Goal: Task Accomplishment & Management: Complete application form

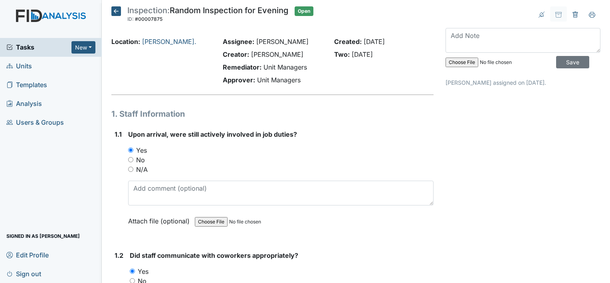
click at [121, 12] on icon at bounding box center [116, 11] width 10 height 10
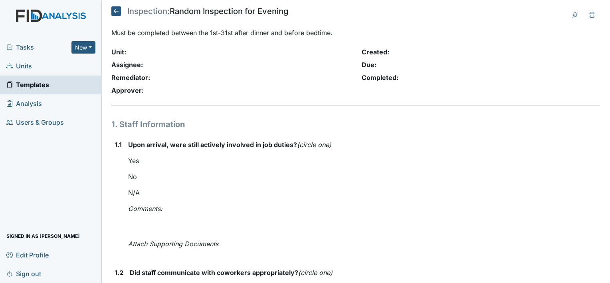
click at [121, 11] on icon at bounding box center [116, 11] width 10 height 10
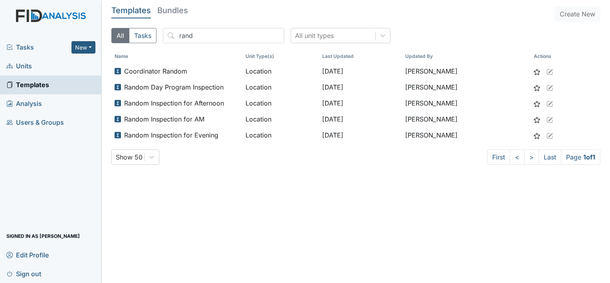
click at [30, 64] on span "Units" at bounding box center [19, 66] width 26 height 12
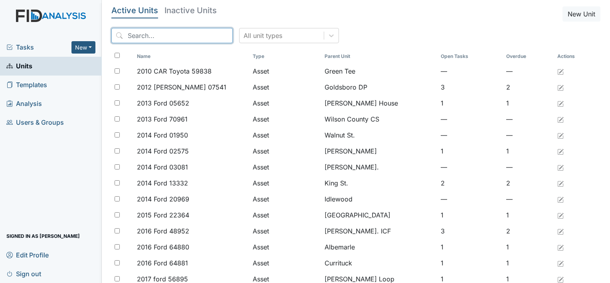
click at [145, 38] on input "search" at bounding box center [171, 35] width 121 height 15
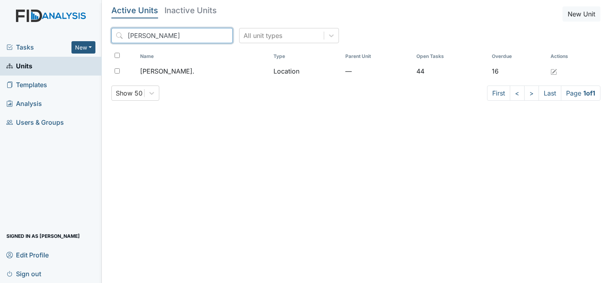
type input "william st"
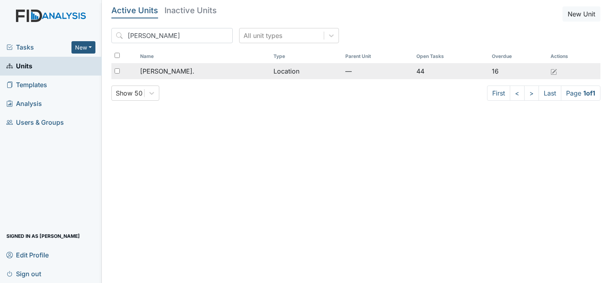
click at [172, 74] on span "[PERSON_NAME]." at bounding box center [167, 71] width 54 height 10
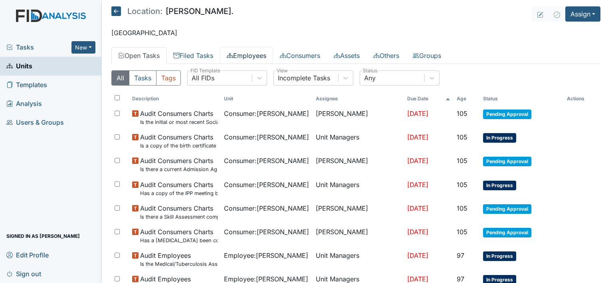
click at [258, 54] on link "Employees" at bounding box center [246, 55] width 53 height 17
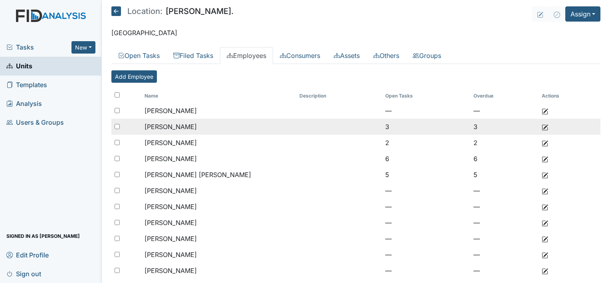
click at [194, 133] on td "[PERSON_NAME]" at bounding box center [218, 127] width 155 height 16
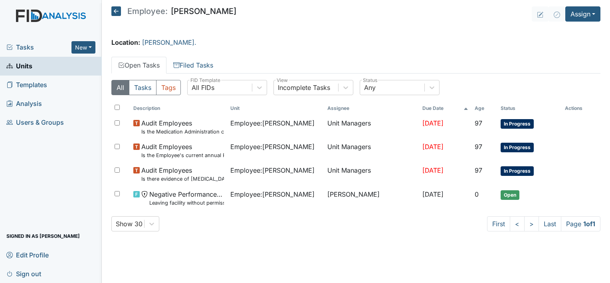
click at [196, 200] on small "Leaving facility without permission" at bounding box center [186, 203] width 75 height 8
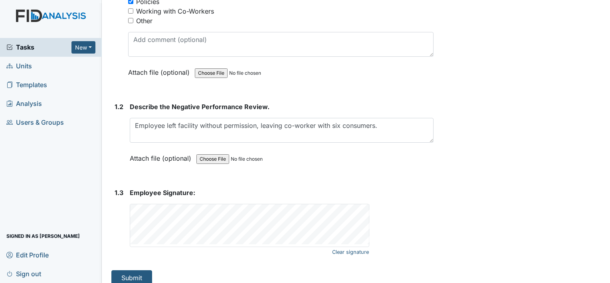
scroll to position [195, 0]
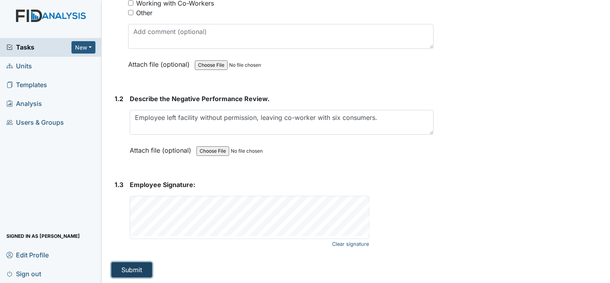
click at [131, 262] on button "Submit" at bounding box center [131, 269] width 41 height 15
